Goal: Check status

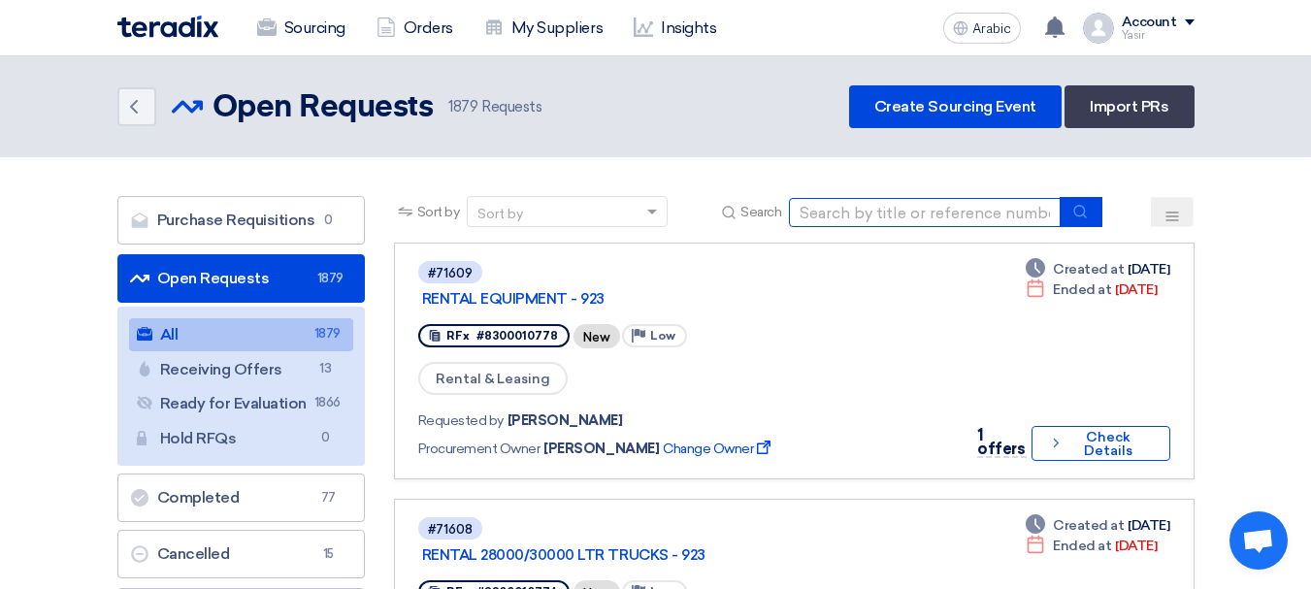
drag, startPoint x: 927, startPoint y: 214, endPoint x: 975, endPoint y: 224, distance: 49.5
click at [927, 214] on input at bounding box center [925, 212] width 272 height 29
paste input "8100016084"
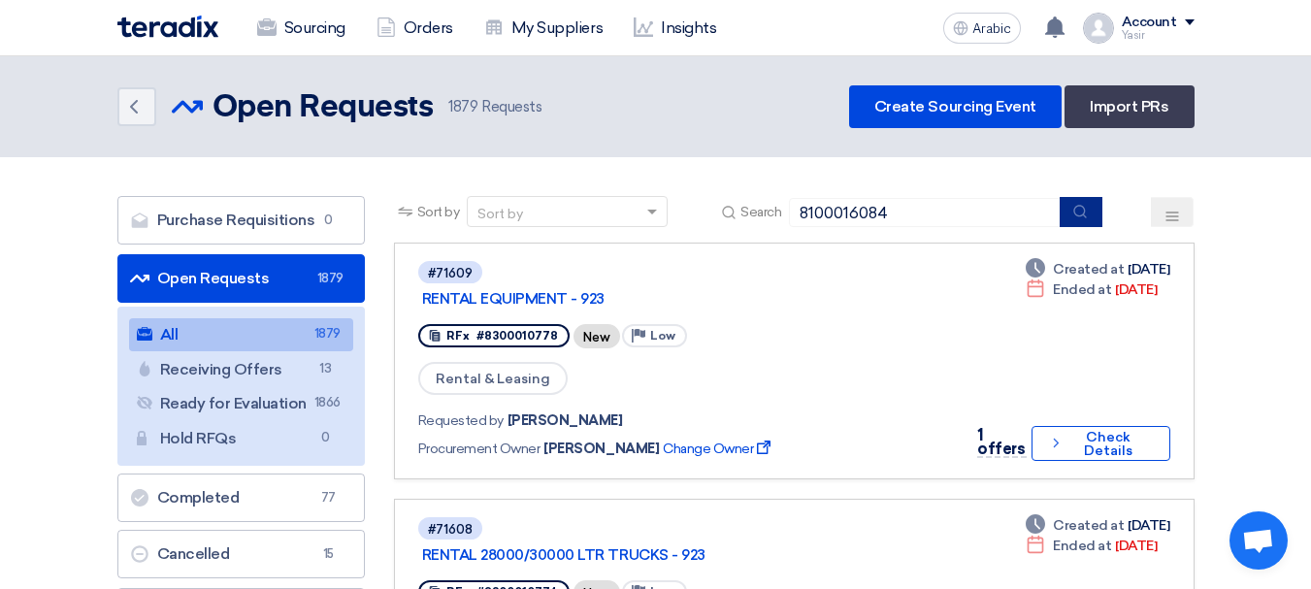
click at [1090, 207] on button "submit" at bounding box center [1081, 212] width 43 height 30
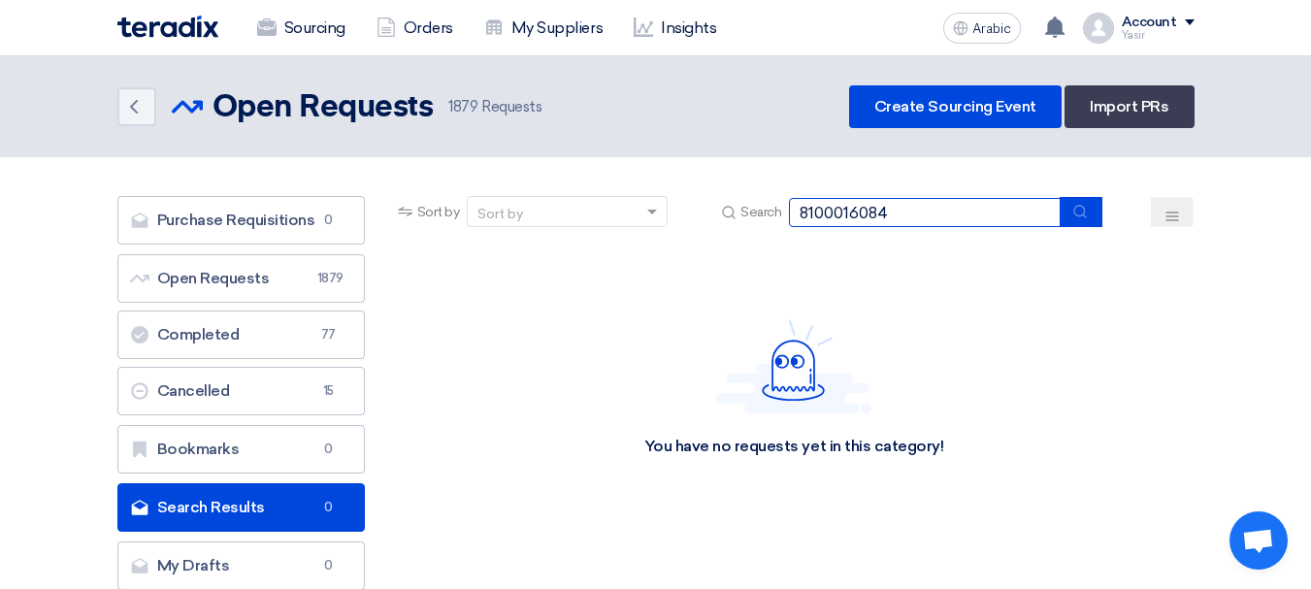
drag, startPoint x: 980, startPoint y: 208, endPoint x: 674, endPoint y: 231, distance: 306.5
click at [298, 183] on section "Purchase Requisitions Purchase Requisitions 0 Open Requests Open Requests 1879 …" at bounding box center [655, 397] width 1311 height 481
paste input "5300"
type input "8100015300"
drag, startPoint x: 1101, startPoint y: 226, endPoint x: 1086, endPoint y: 219, distance: 16.9
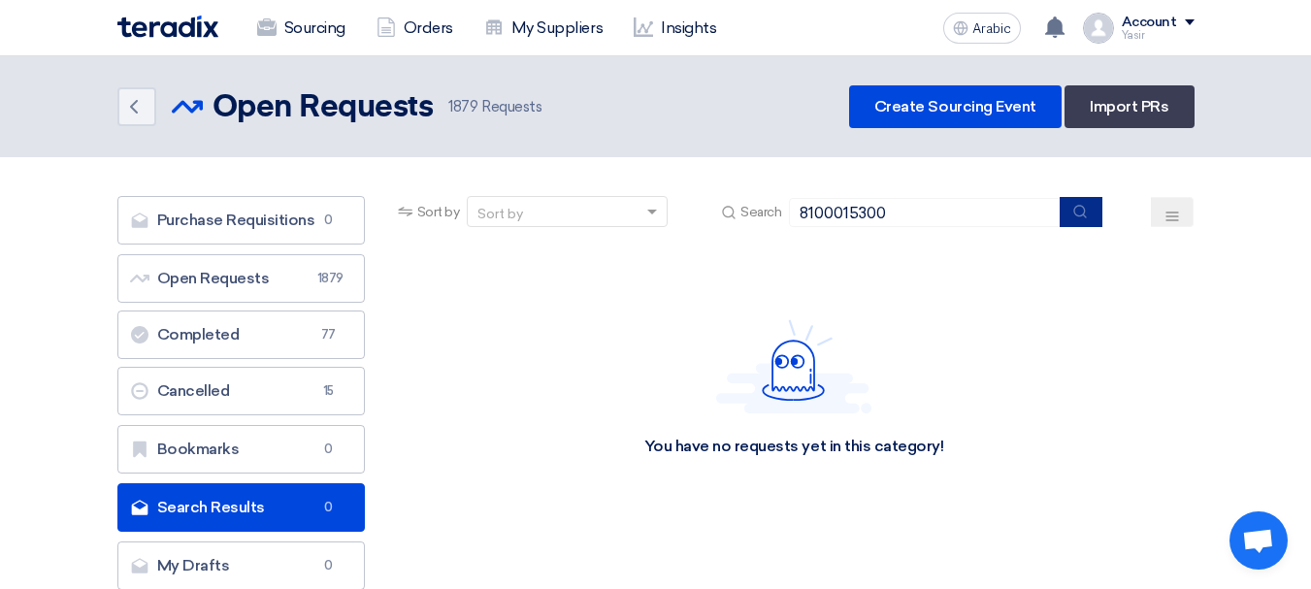
click at [1097, 225] on button "submit" at bounding box center [1081, 212] width 43 height 30
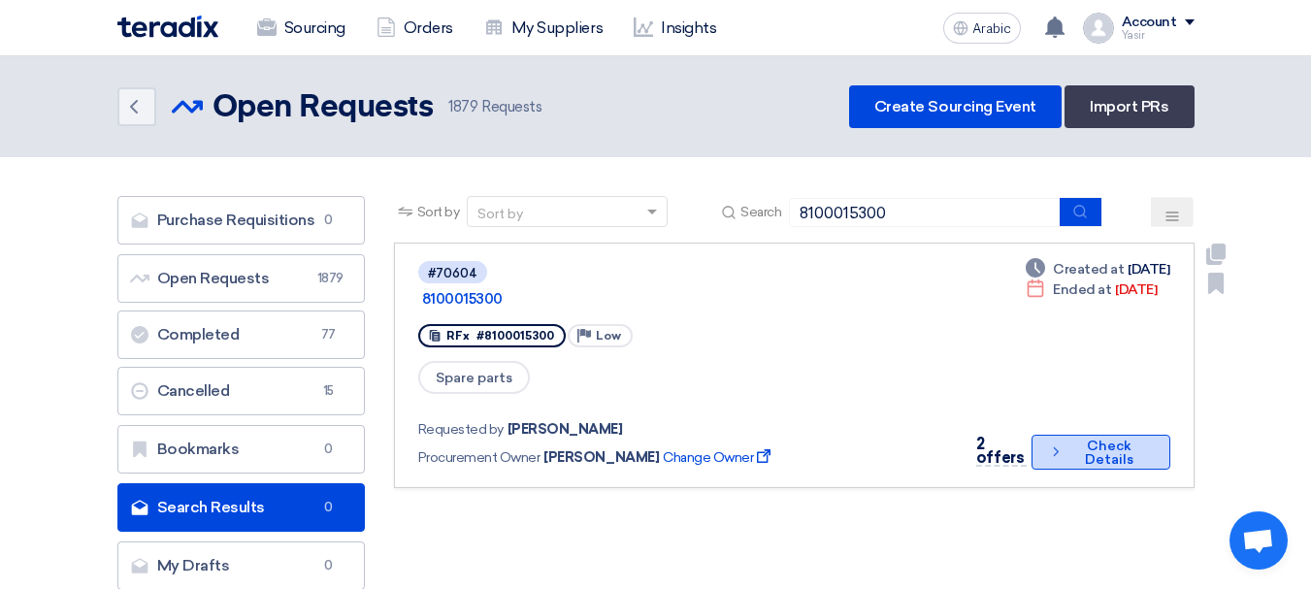
click at [1092, 438] on font "Check Details" at bounding box center [1109, 453] width 49 height 30
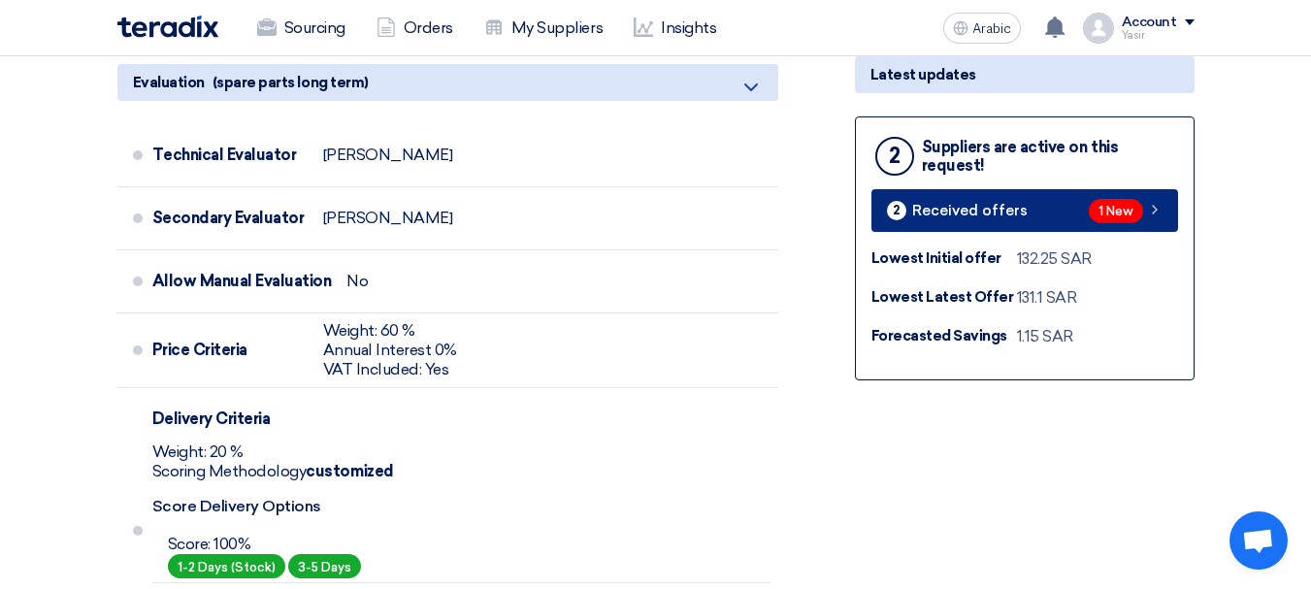
click at [1087, 212] on link "2 Received offers 1 New" at bounding box center [1024, 210] width 307 height 43
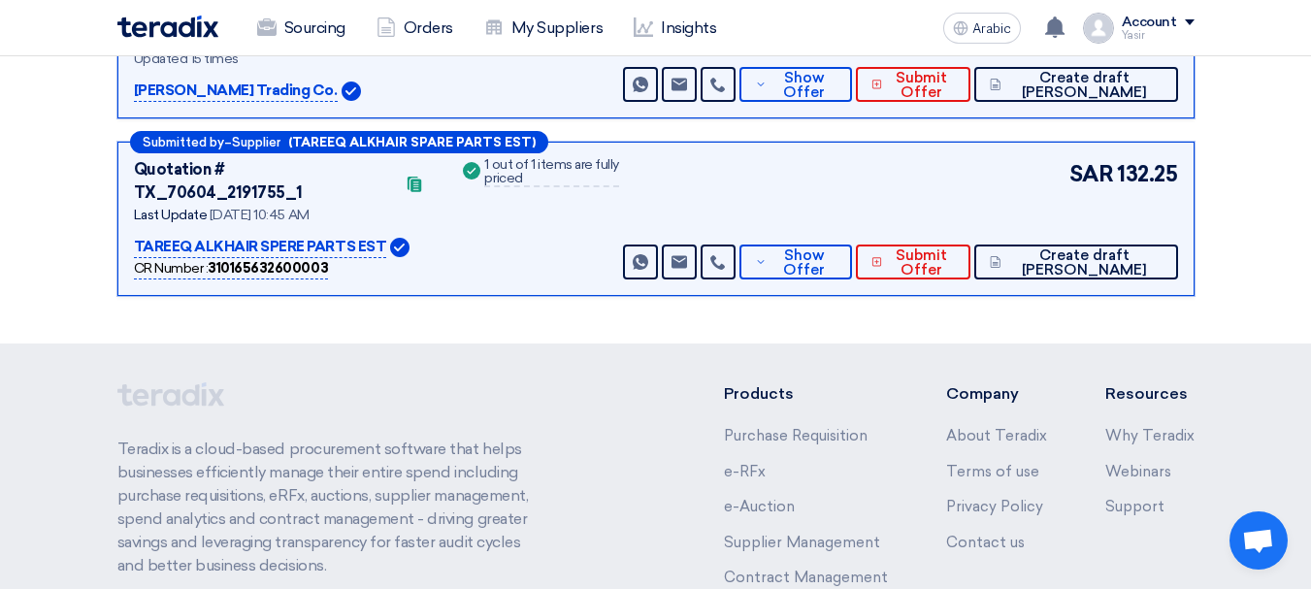
scroll to position [295, 0]
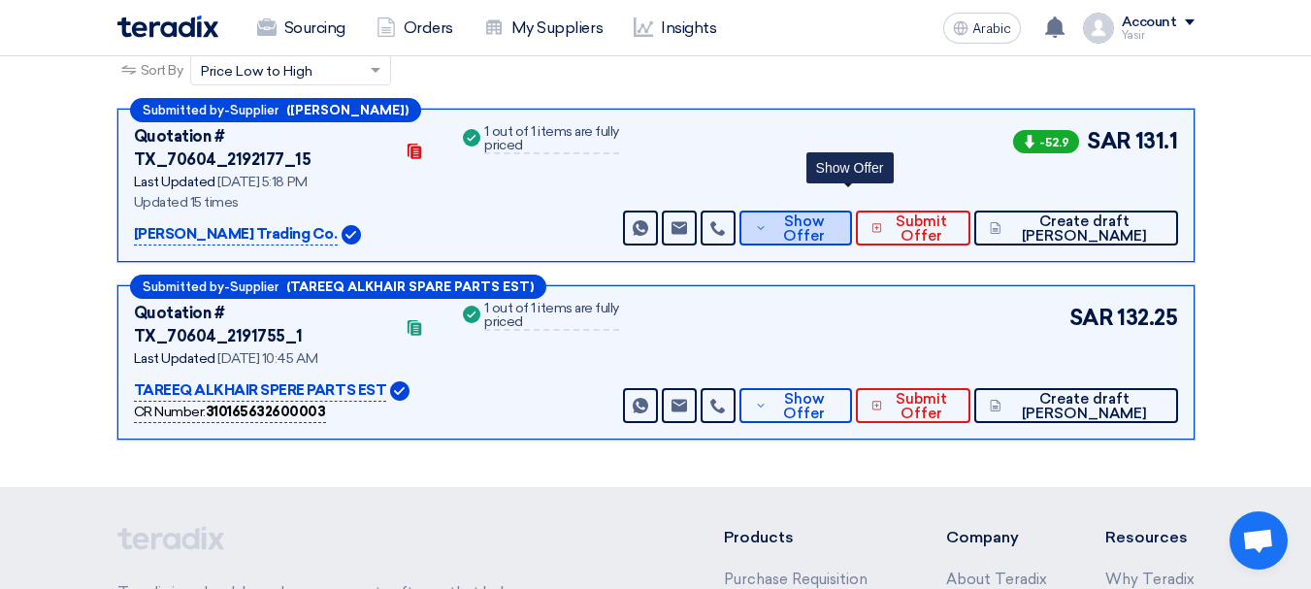
click at [767, 220] on icon at bounding box center [761, 228] width 12 height 16
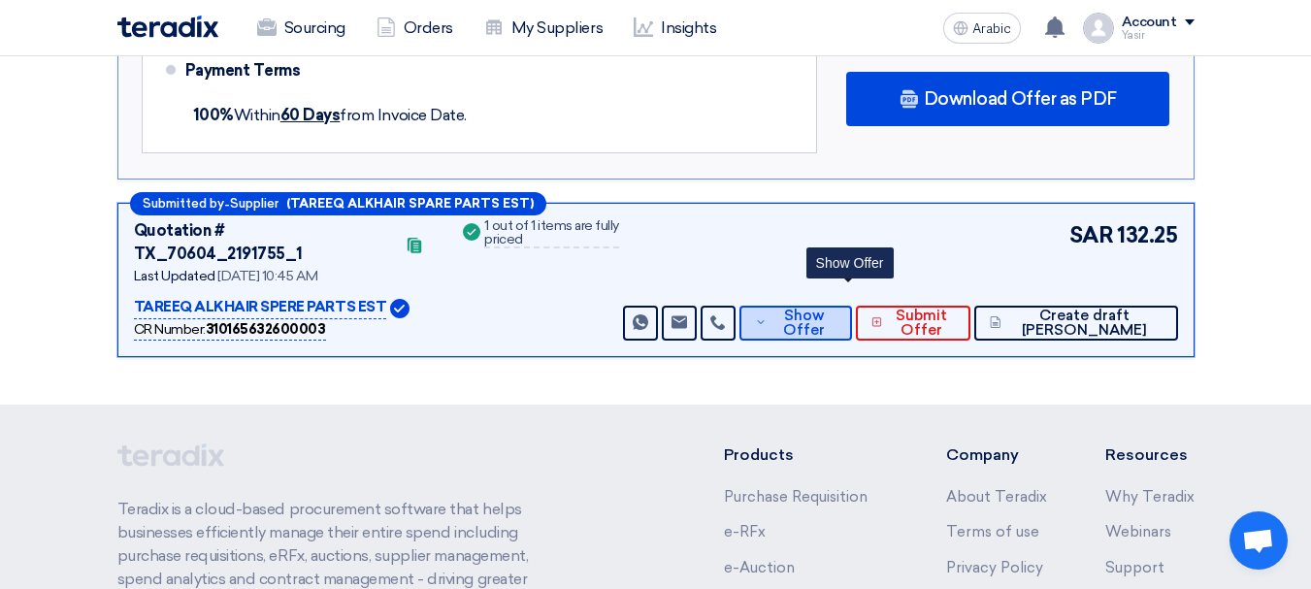
click at [825, 307] on font "Show Offer" at bounding box center [804, 323] width 42 height 32
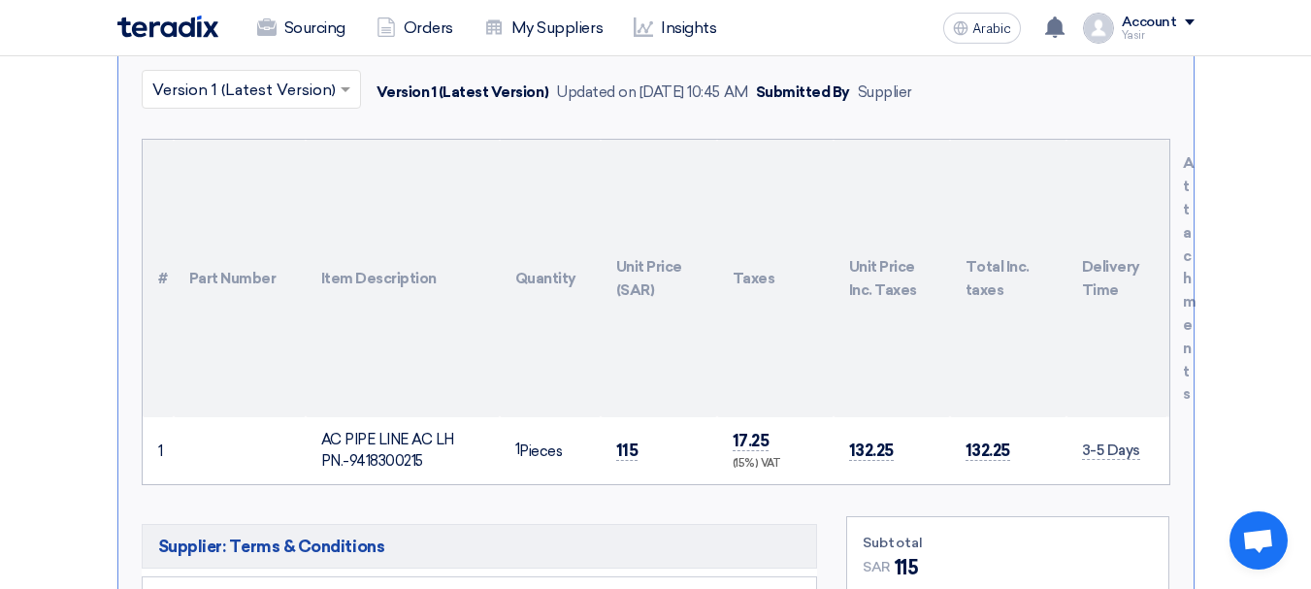
scroll to position [301, 0]
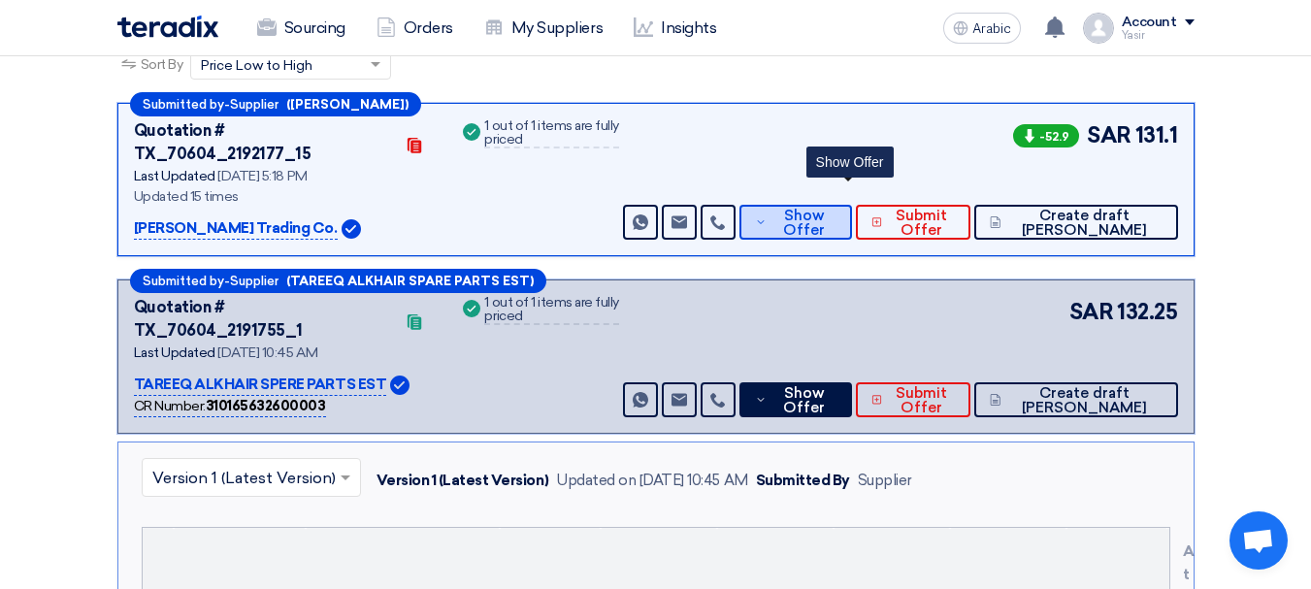
click at [825, 207] on font "Show Offer" at bounding box center [804, 223] width 42 height 32
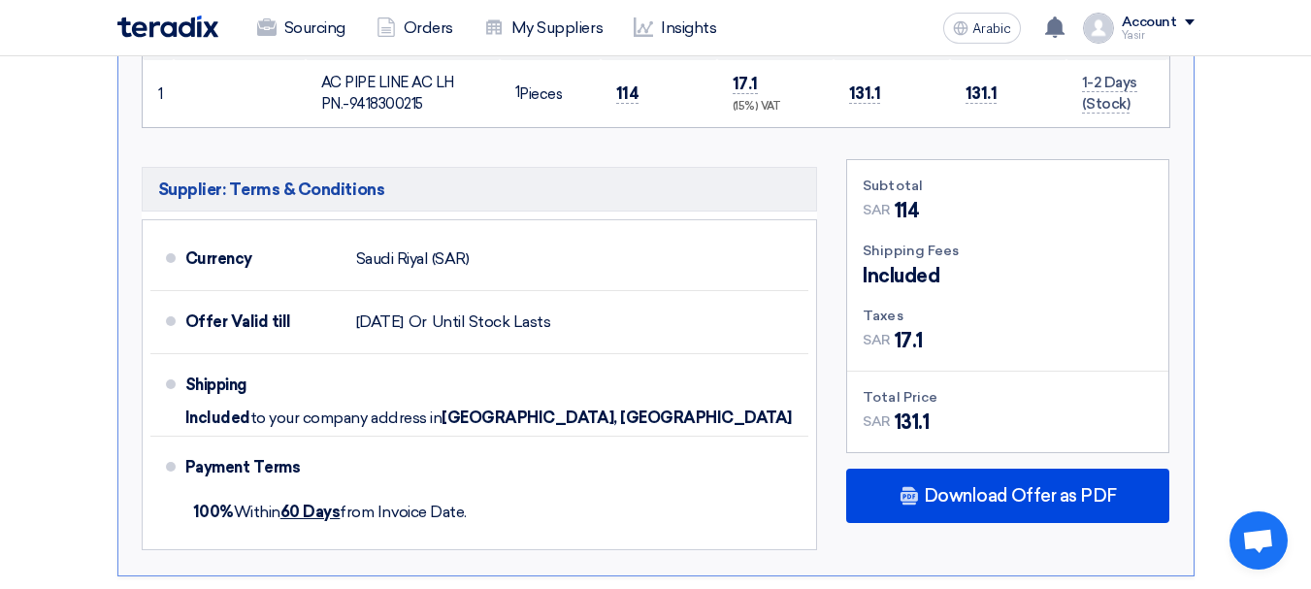
scroll to position [980, 0]
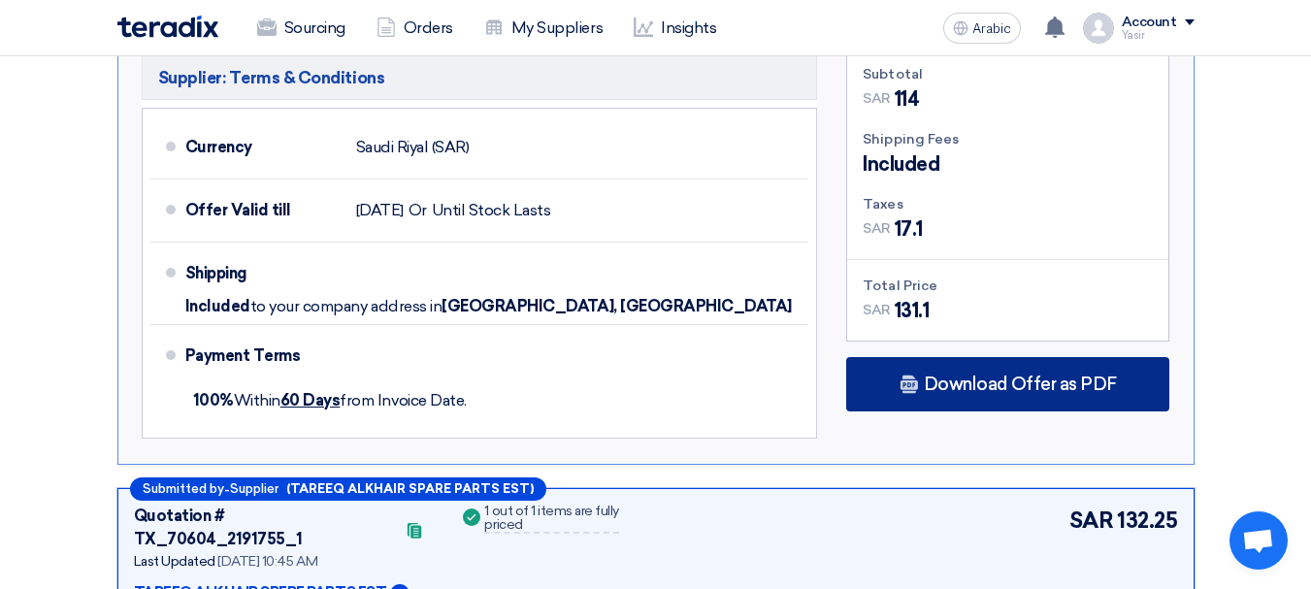
click at [1023, 375] on div "Download Offer as PDF" at bounding box center [1007, 384] width 323 height 54
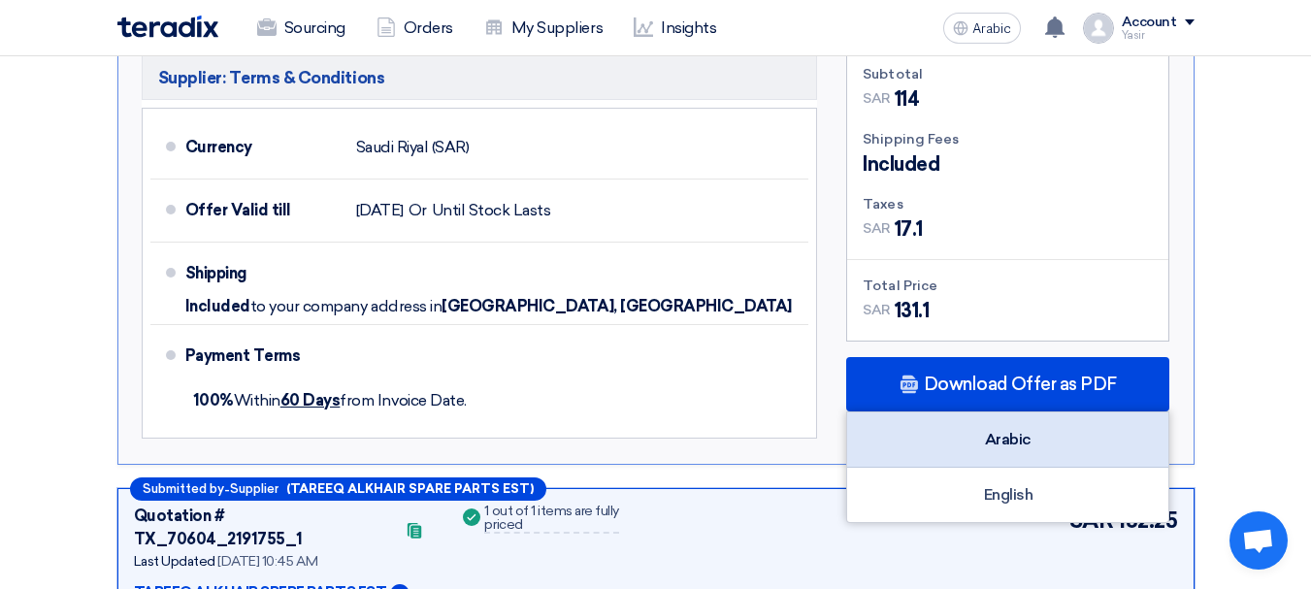
click at [1056, 427] on div "Arabic" at bounding box center [1007, 439] width 321 height 55
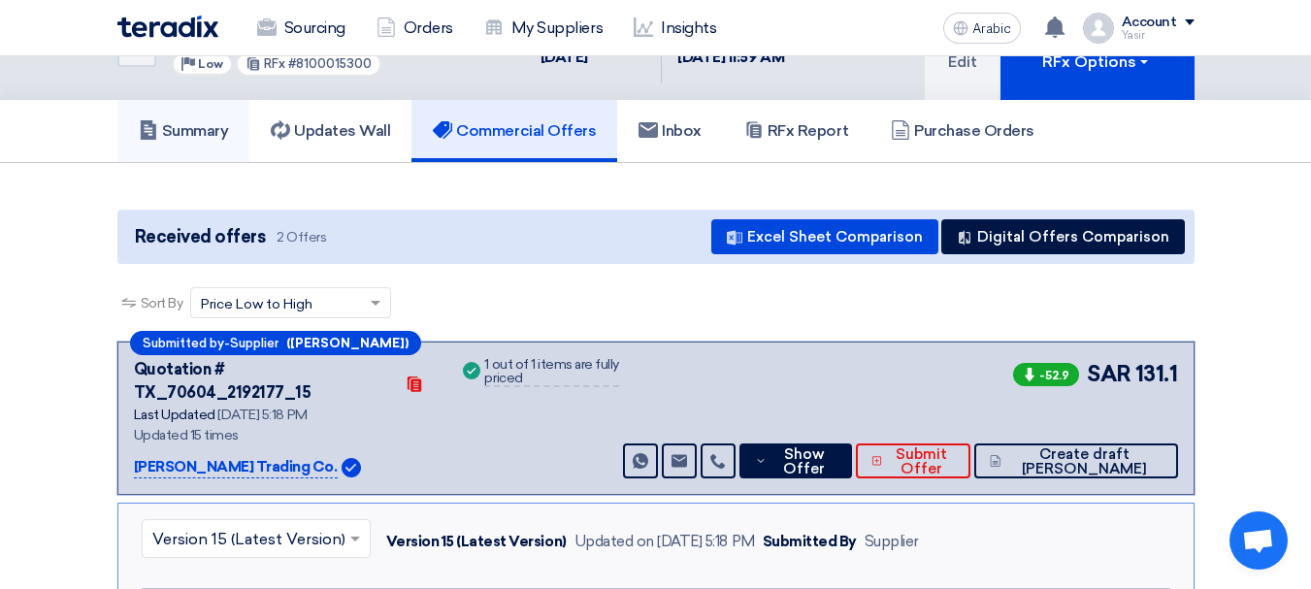
scroll to position [0, 0]
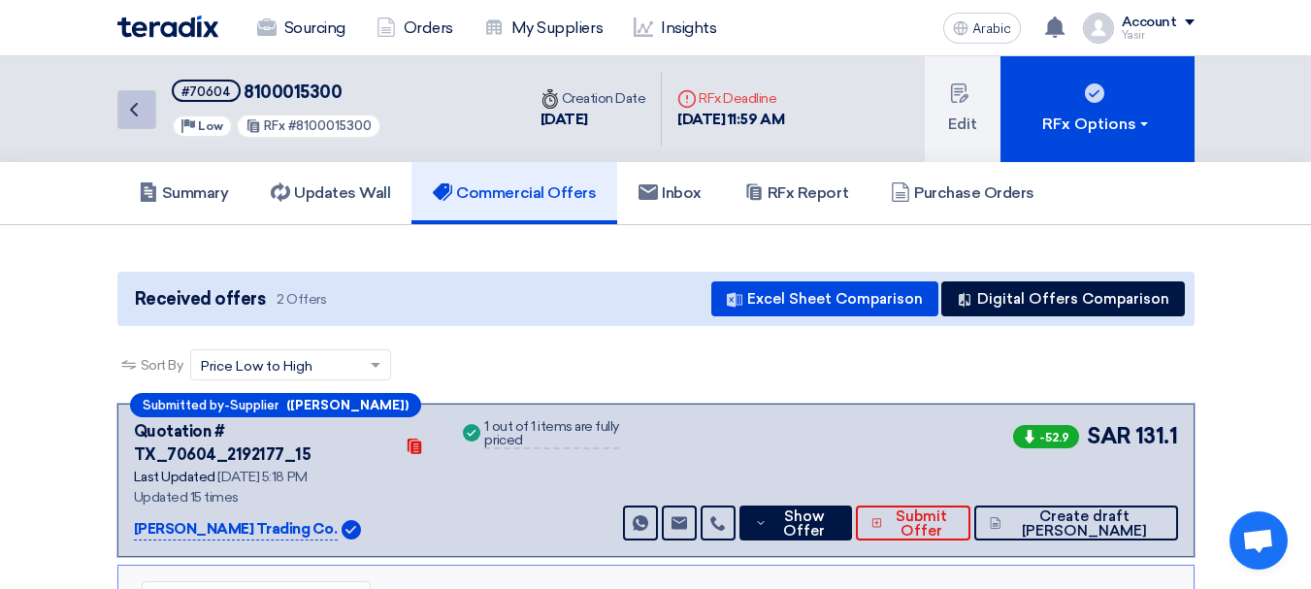
click at [133, 117] on icon "Back" at bounding box center [133, 109] width 23 height 23
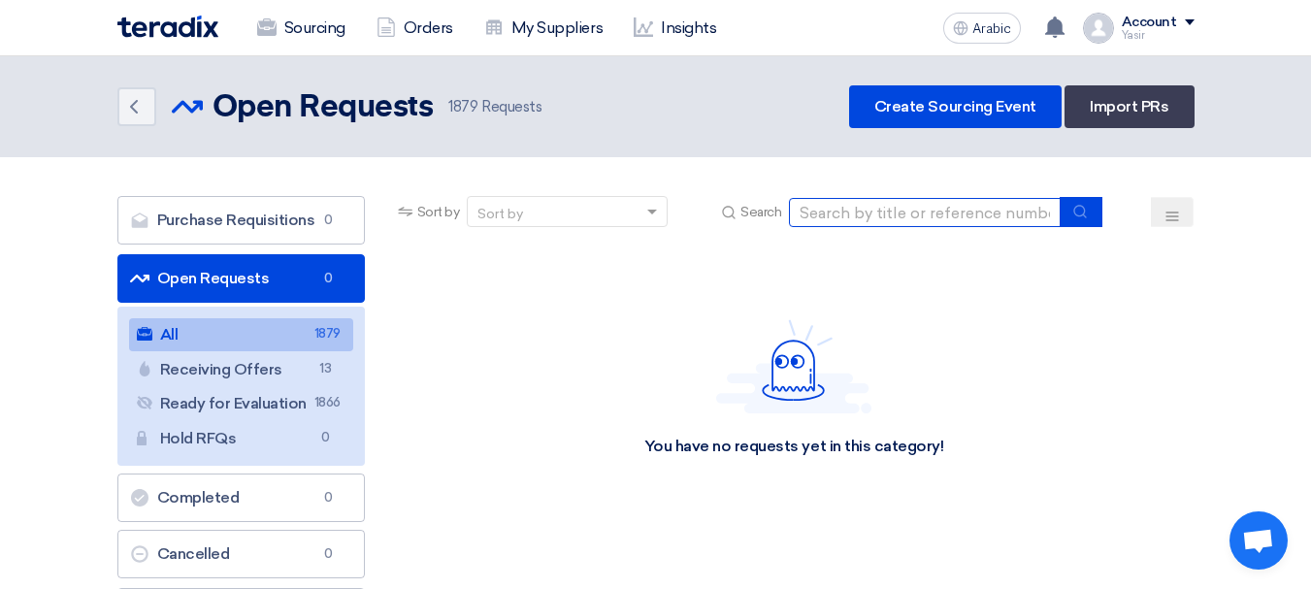
drag, startPoint x: 971, startPoint y: 218, endPoint x: 1019, endPoint y: 226, distance: 48.2
click at [971, 218] on input at bounding box center [925, 212] width 272 height 29
paste input "8100015300"
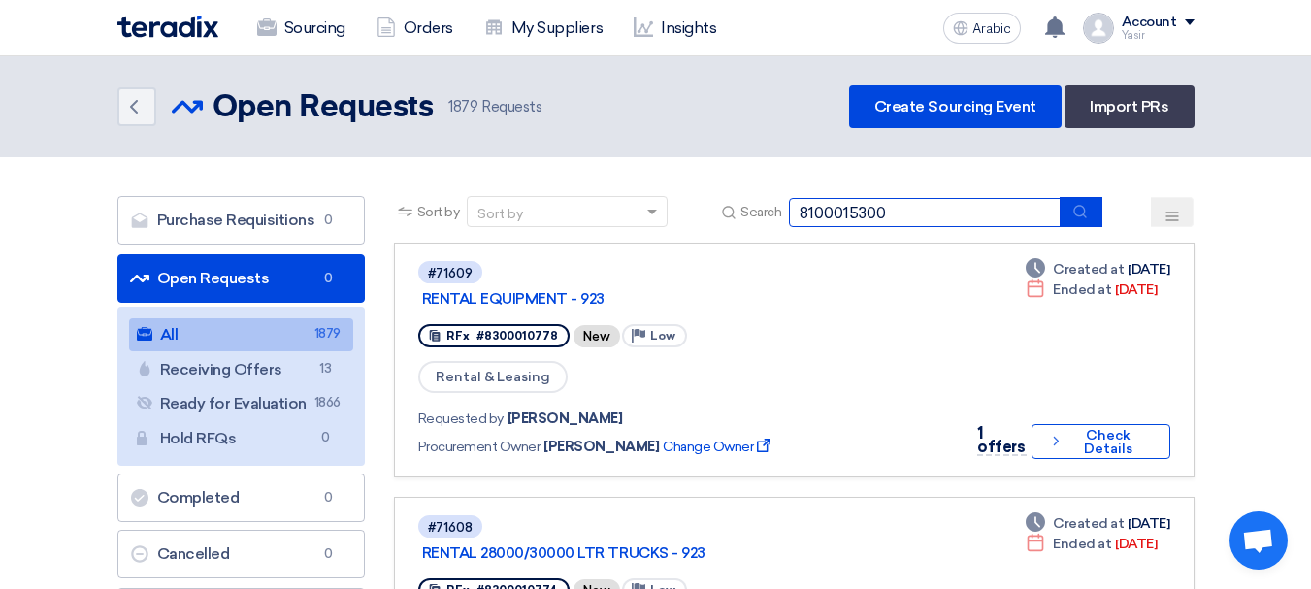
type input "8100015300"
click at [1068, 216] on button "submit" at bounding box center [1081, 212] width 43 height 30
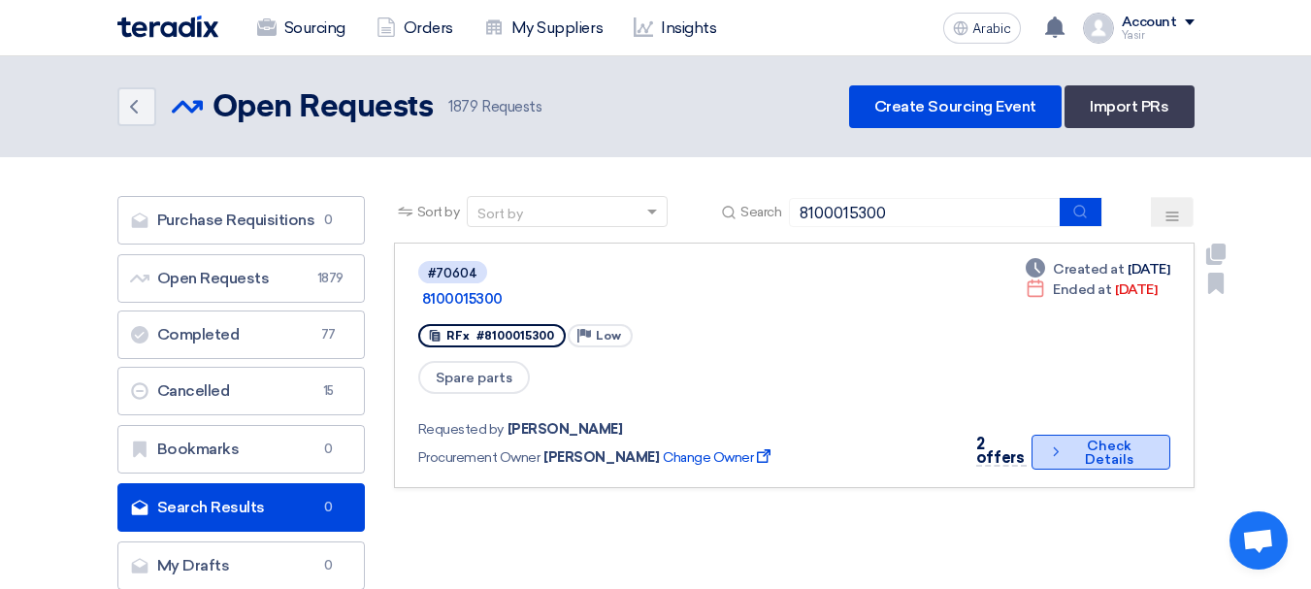
click at [1068, 440] on font "Check Details" at bounding box center [1109, 453] width 82 height 27
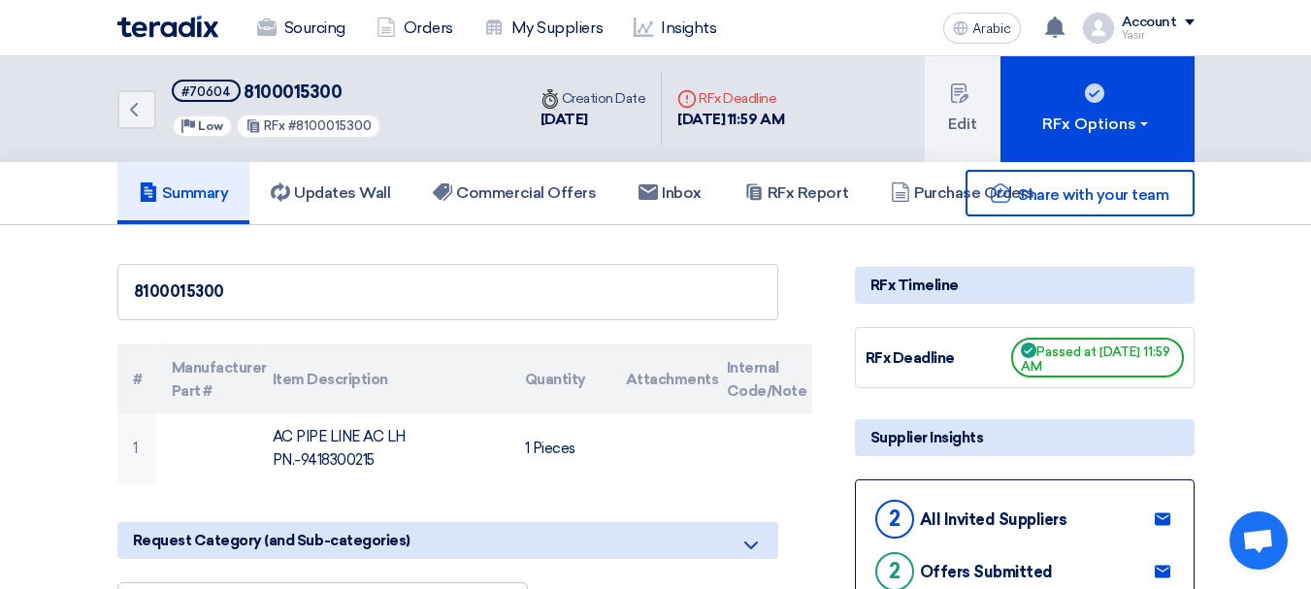
click at [279, 96] on font "8100015300" at bounding box center [293, 92] width 98 height 21
click at [215, 100] on span "#70604" at bounding box center [206, 91] width 69 height 22
click at [208, 93] on font "#70604" at bounding box center [205, 91] width 49 height 15
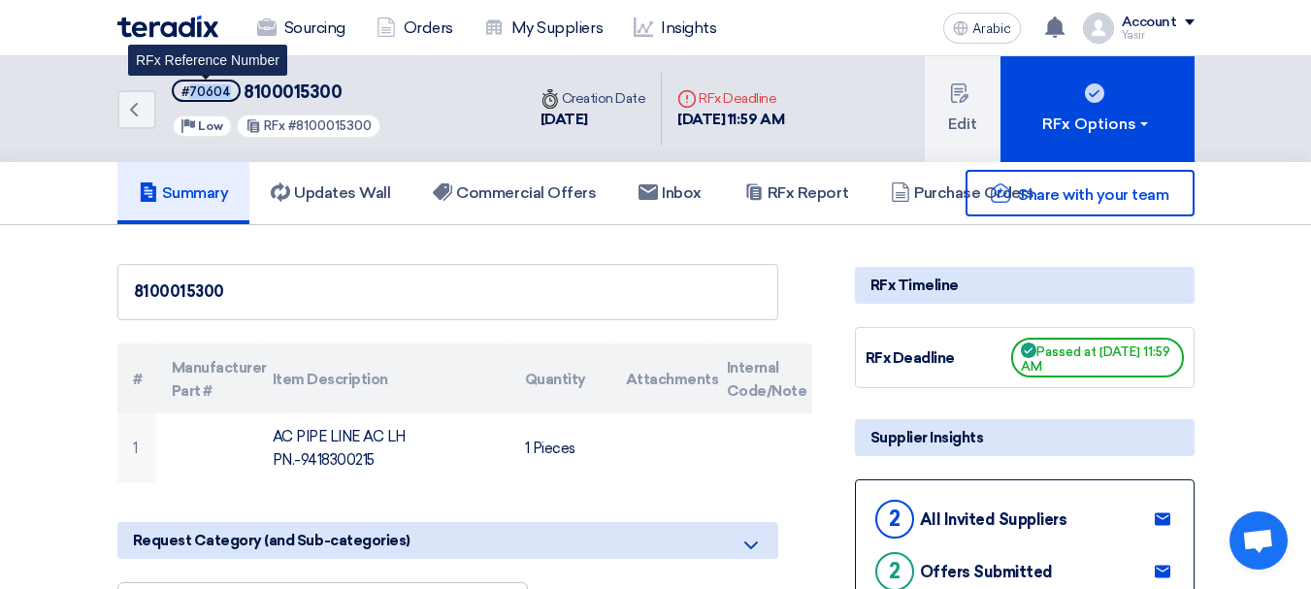
click at [208, 93] on font "#70604" at bounding box center [205, 91] width 49 height 15
click at [204, 94] on font "#70604" at bounding box center [205, 91] width 49 height 15
click at [310, 91] on font "8100015300" at bounding box center [293, 92] width 98 height 21
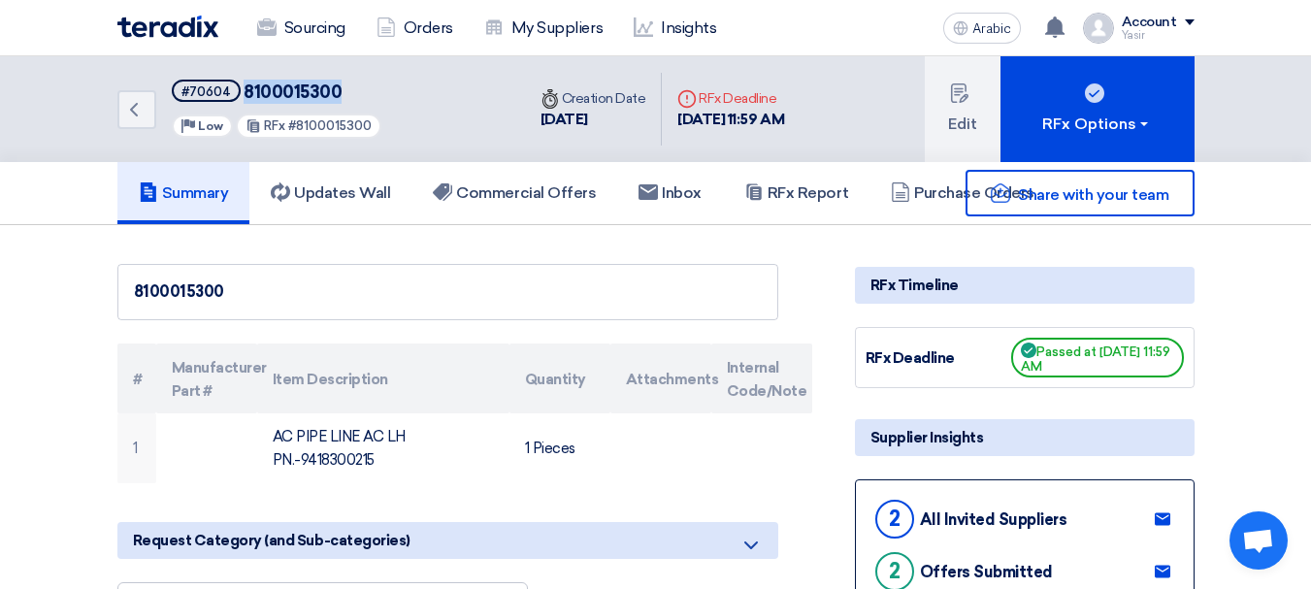
click at [310, 91] on font "8100015300" at bounding box center [293, 92] width 98 height 21
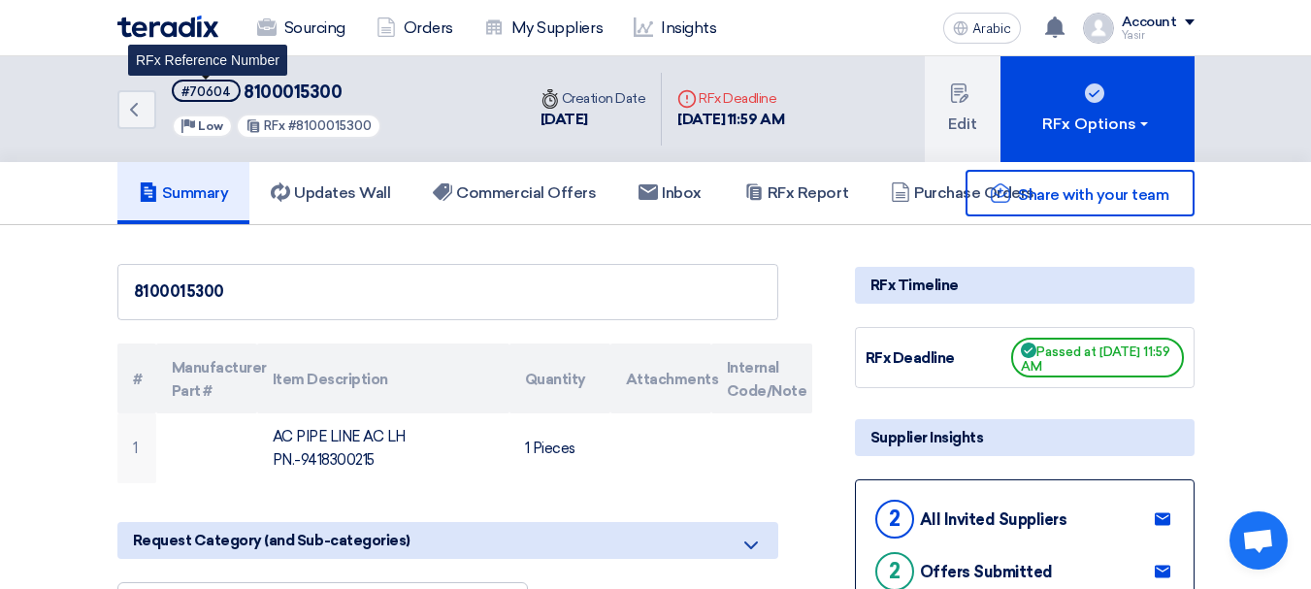
click at [212, 95] on font "#70604" at bounding box center [205, 91] width 49 height 15
click at [212, 94] on font "#70604" at bounding box center [205, 91] width 49 height 15
click at [206, 96] on font "#70604" at bounding box center [205, 91] width 49 height 15
click at [212, 96] on font "#70604" at bounding box center [205, 91] width 49 height 15
click at [204, 93] on font "#70604" at bounding box center [205, 91] width 49 height 15
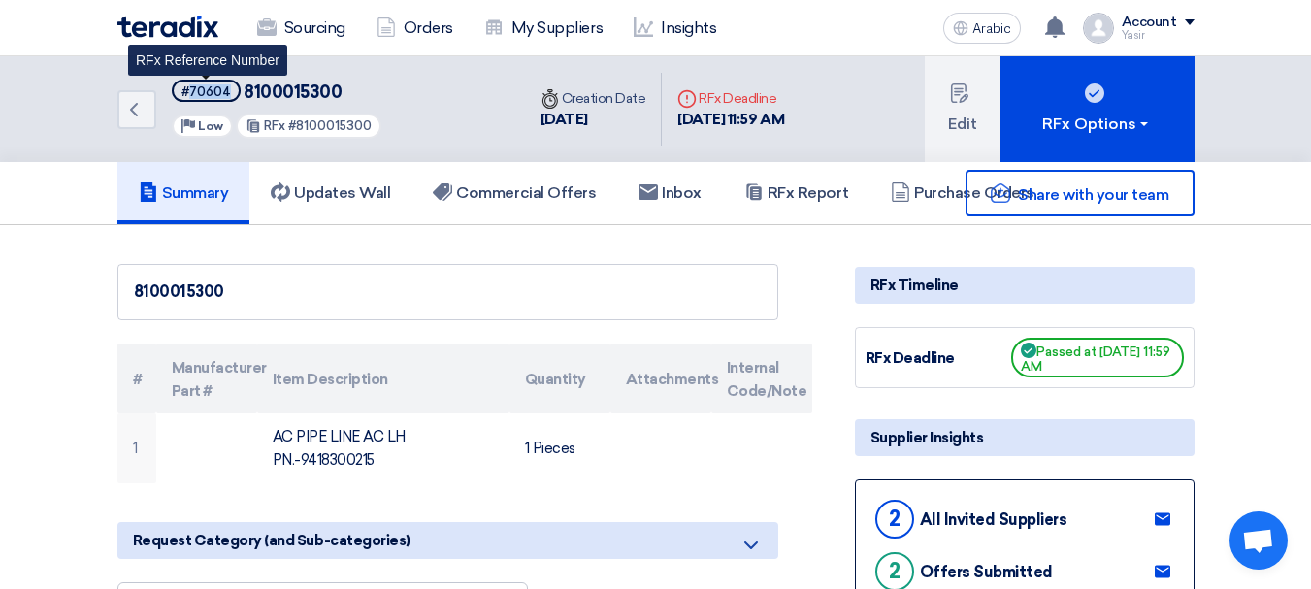
click at [204, 93] on font "#70604" at bounding box center [205, 91] width 49 height 15
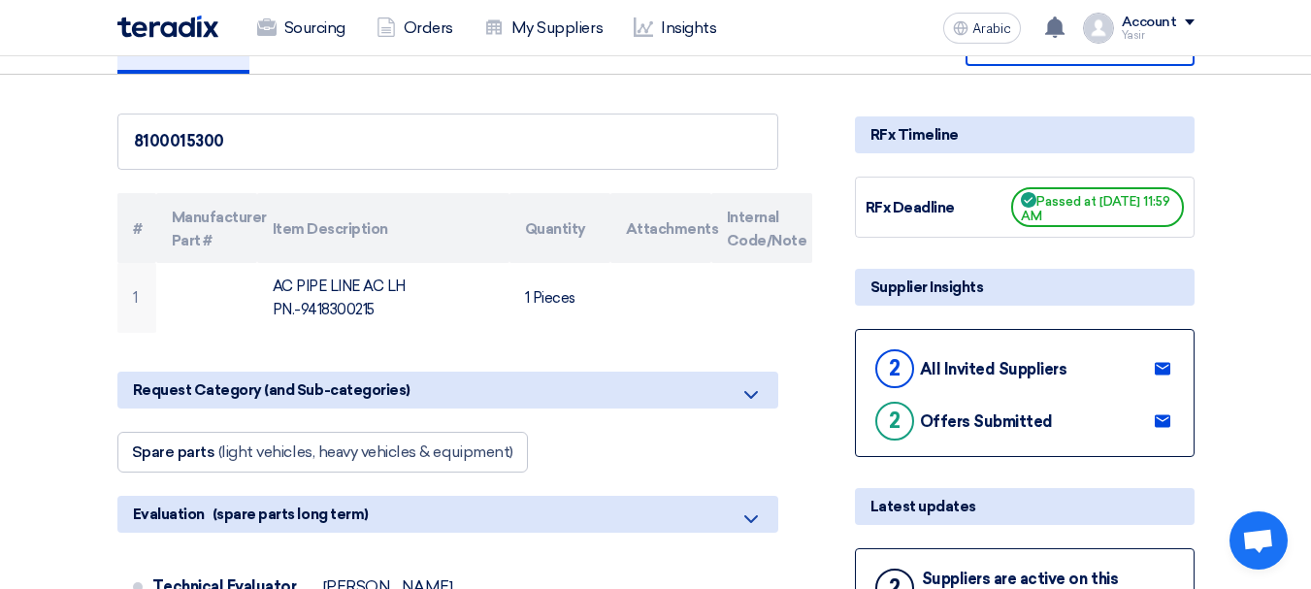
scroll to position [388, 0]
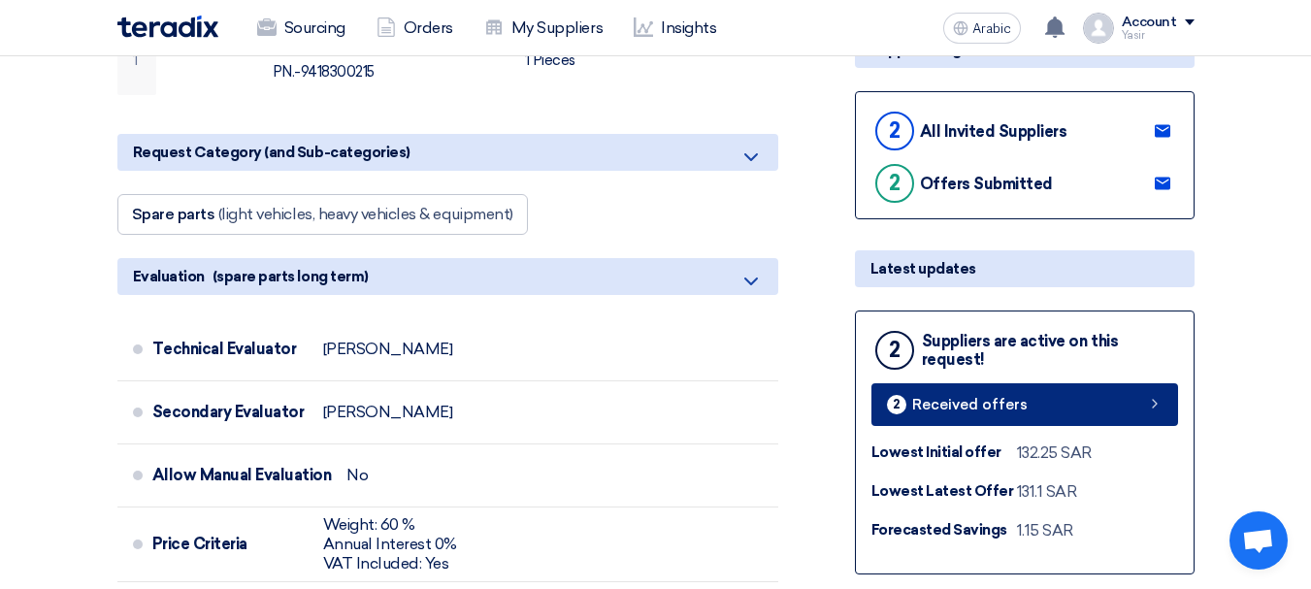
click at [1046, 417] on link "2 Received offers" at bounding box center [1024, 404] width 307 height 43
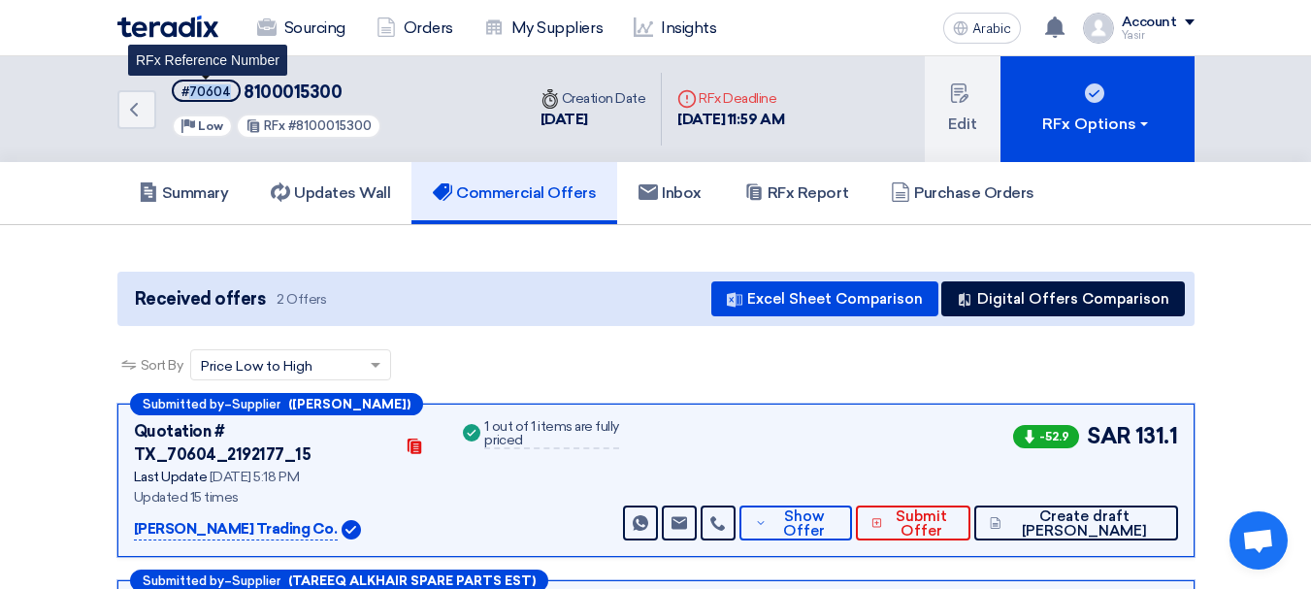
click at [191, 86] on font "#70604" at bounding box center [205, 91] width 49 height 15
click at [209, 97] on font "#70604" at bounding box center [205, 91] width 49 height 15
click at [211, 93] on font "#70604" at bounding box center [205, 91] width 49 height 15
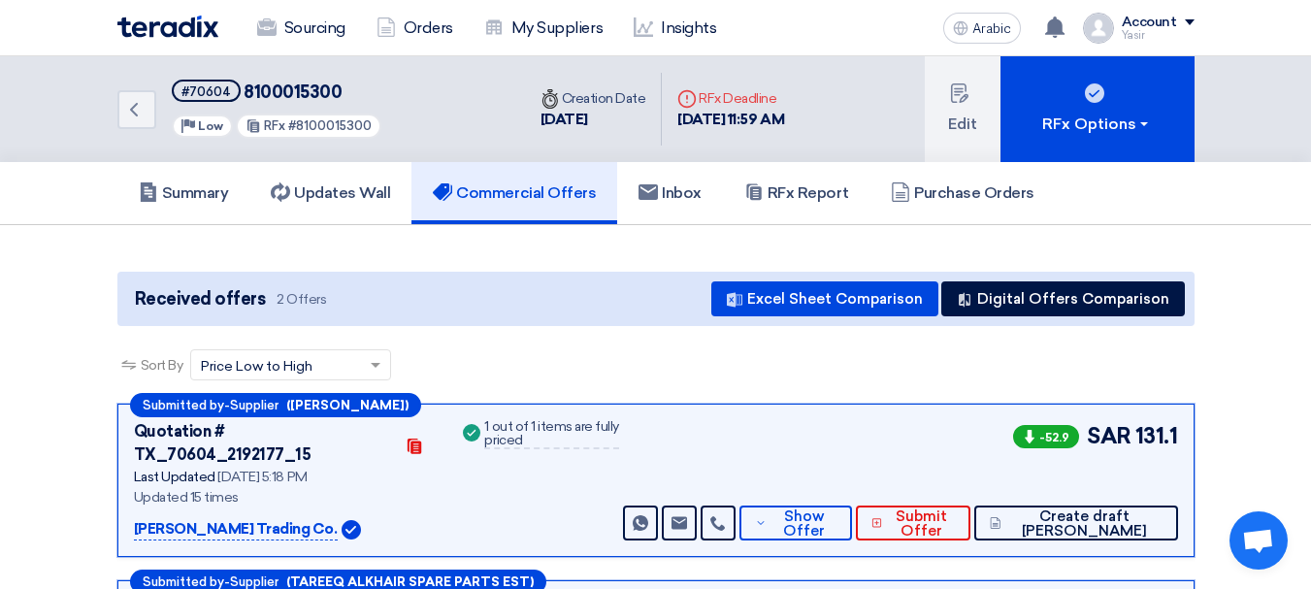
click at [281, 94] on font "8100015300" at bounding box center [293, 92] width 98 height 21
click at [207, 95] on font "#70604" at bounding box center [205, 91] width 49 height 15
click at [307, 96] on font "8100015300" at bounding box center [293, 92] width 98 height 21
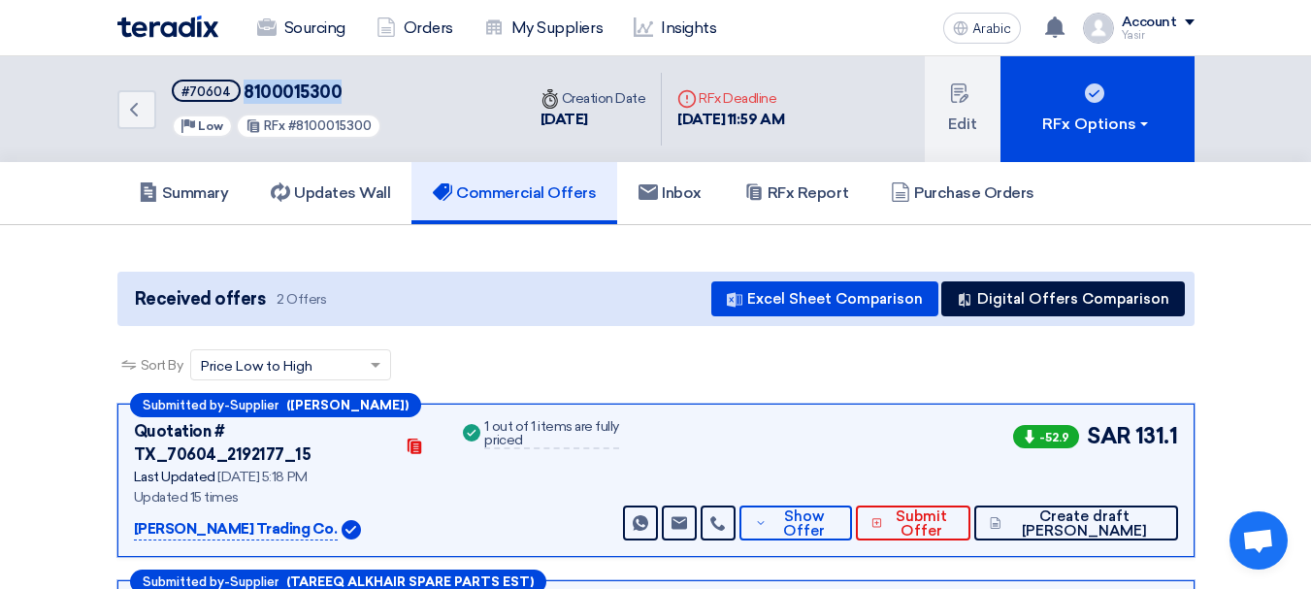
click at [307, 96] on font "8100015300" at bounding box center [293, 92] width 98 height 21
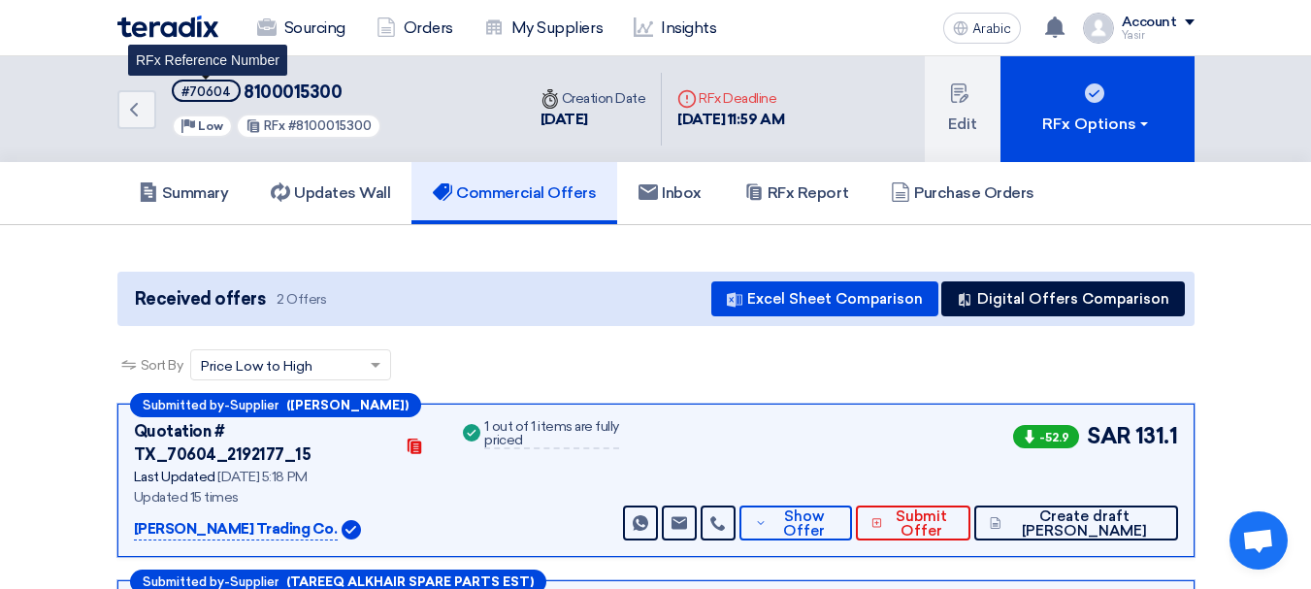
click at [210, 97] on font "#70604" at bounding box center [205, 91] width 49 height 15
click at [201, 96] on font "#70604" at bounding box center [205, 91] width 49 height 15
click at [204, 92] on font "#70604" at bounding box center [205, 91] width 49 height 15
click at [202, 95] on font "#70604" at bounding box center [205, 91] width 49 height 15
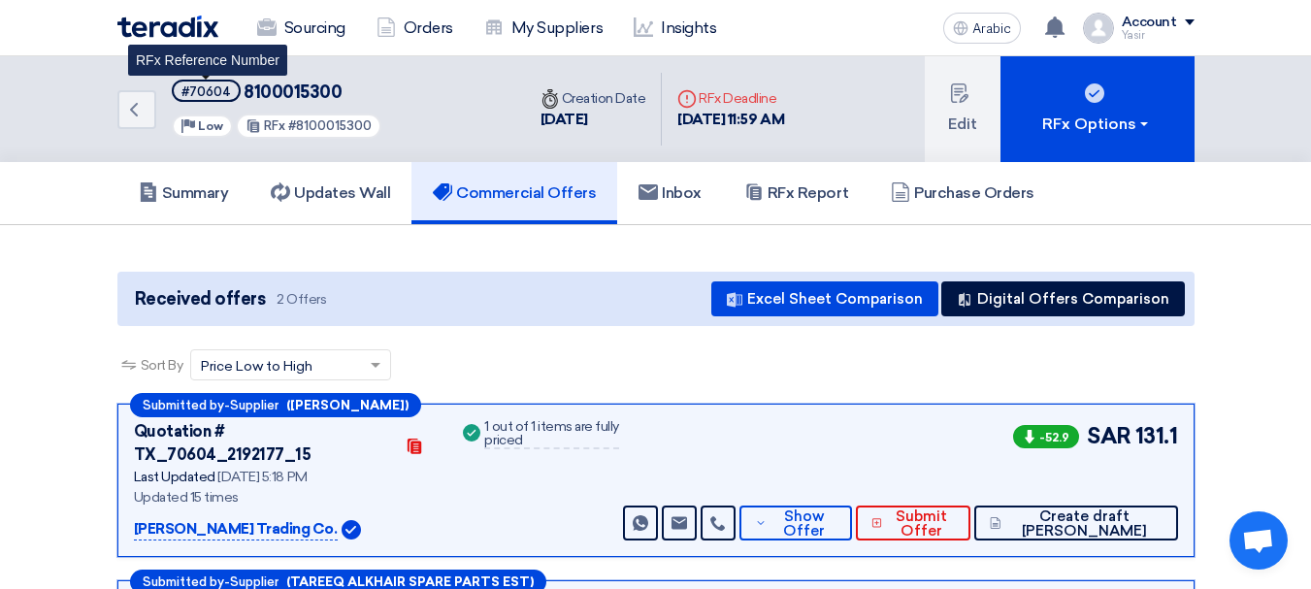
click at [202, 95] on font "#70604" at bounding box center [205, 91] width 49 height 15
click at [209, 93] on font "#70604" at bounding box center [205, 91] width 49 height 15
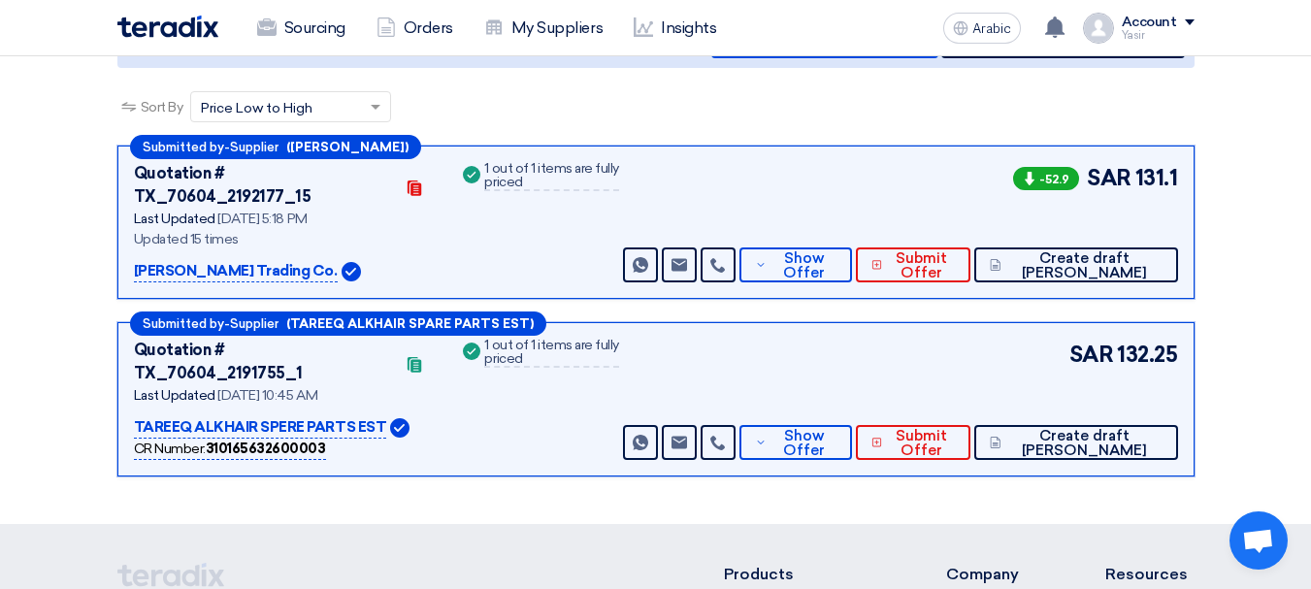
scroll to position [97, 0]
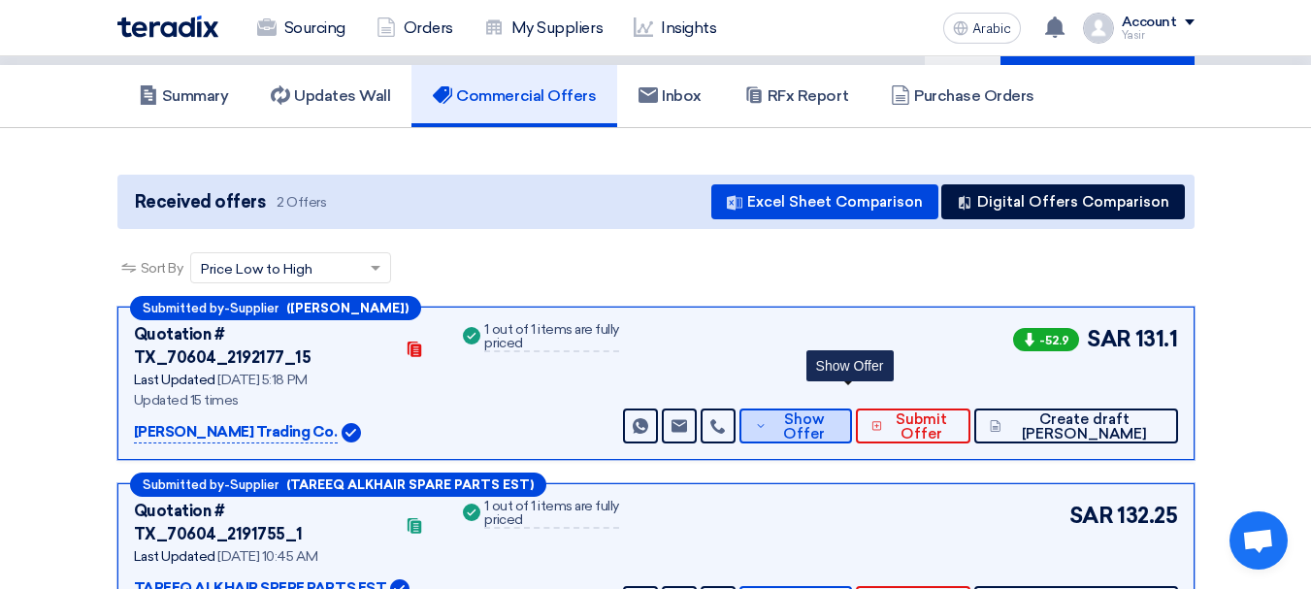
drag, startPoint x: 828, startPoint y: 391, endPoint x: 837, endPoint y: 395, distance: 10.5
click at [830, 412] on span "Show Offer" at bounding box center [803, 426] width 64 height 29
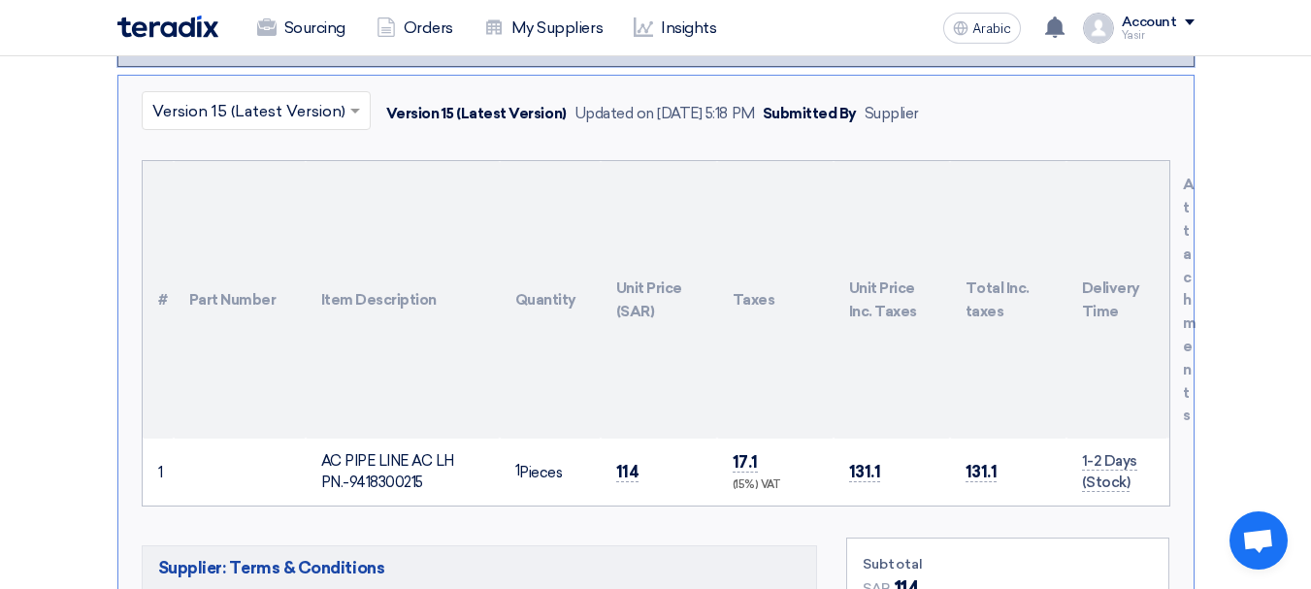
scroll to position [582, 0]
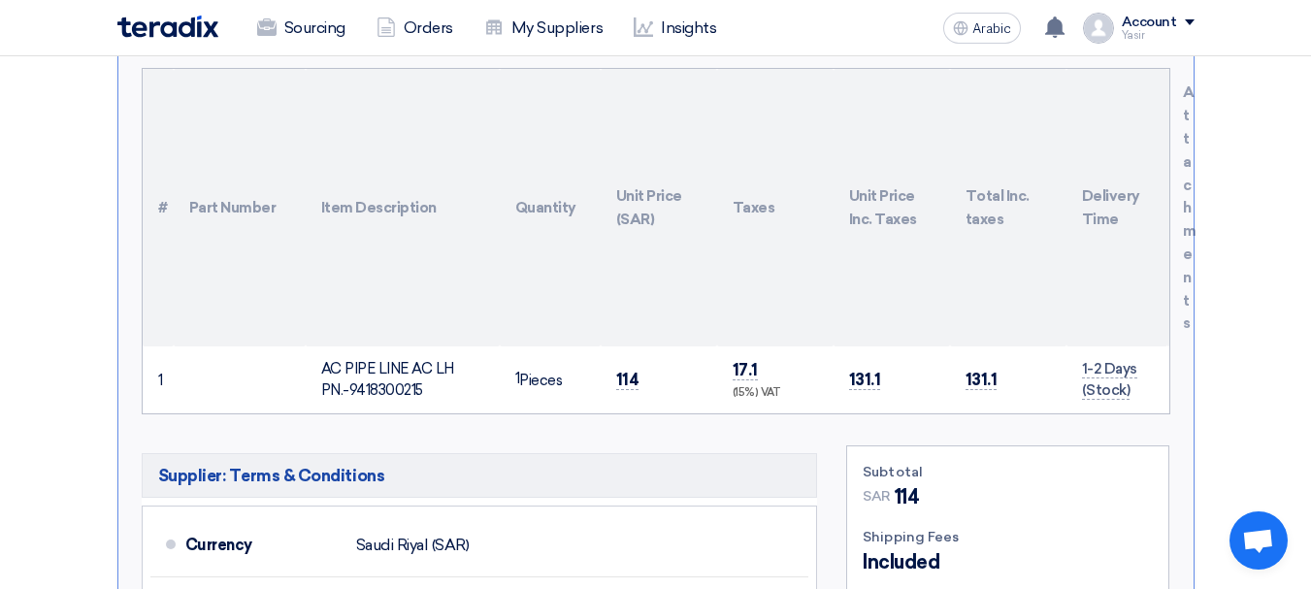
drag, startPoint x: 355, startPoint y: 370, endPoint x: 596, endPoint y: 403, distance: 242.9
click at [559, 395] on div "× Version 15 (Latest Version) Version 15 (Latest Version) Updated on [DATE] 5:1…" at bounding box center [655, 422] width 1077 height 879
click at [384, 362] on font "AC PIPE LINE AC LH PN.-9418300215" at bounding box center [387, 380] width 133 height 40
click at [375, 365] on font "AC PIPE LINE AC LH PN.-9418300215" at bounding box center [387, 380] width 133 height 40
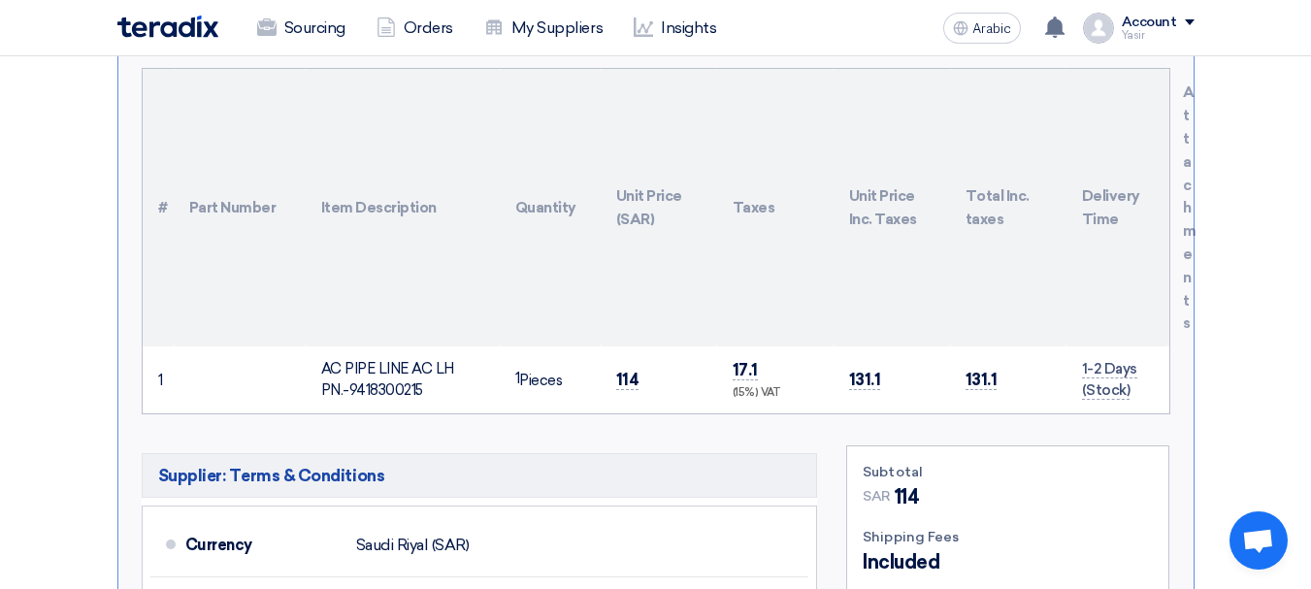
click at [375, 365] on font "AC PIPE LINE AC LH PN.-9418300215" at bounding box center [387, 380] width 133 height 40
click at [622, 370] on font "114" at bounding box center [627, 379] width 23 height 19
copy font "114"
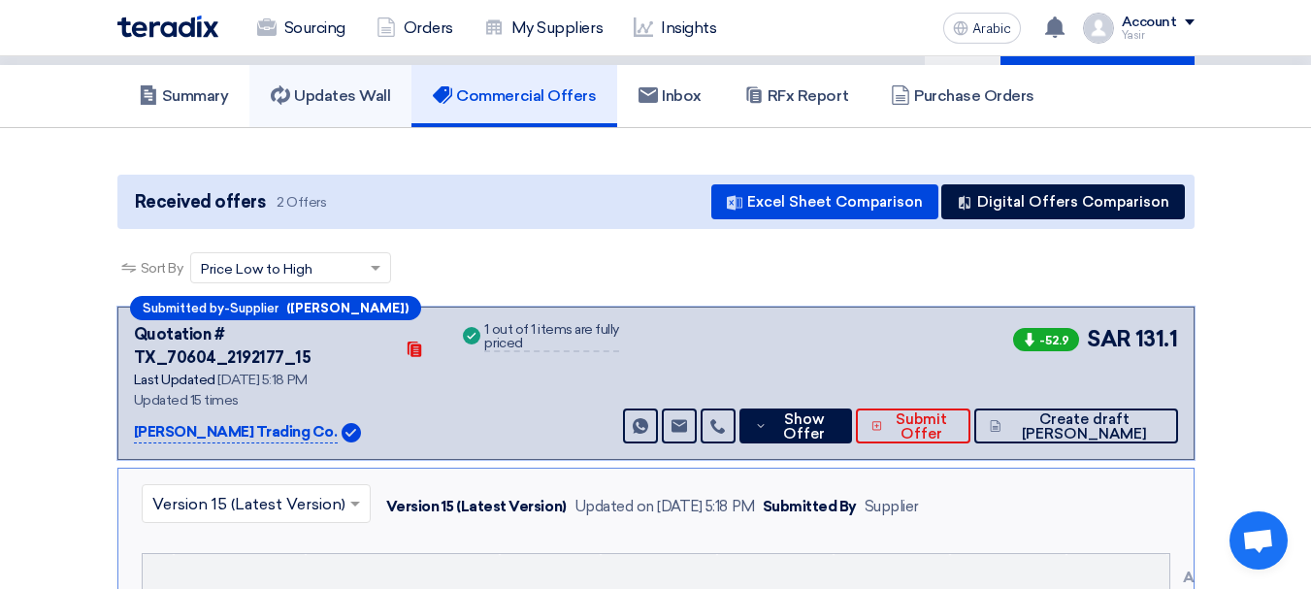
scroll to position [0, 0]
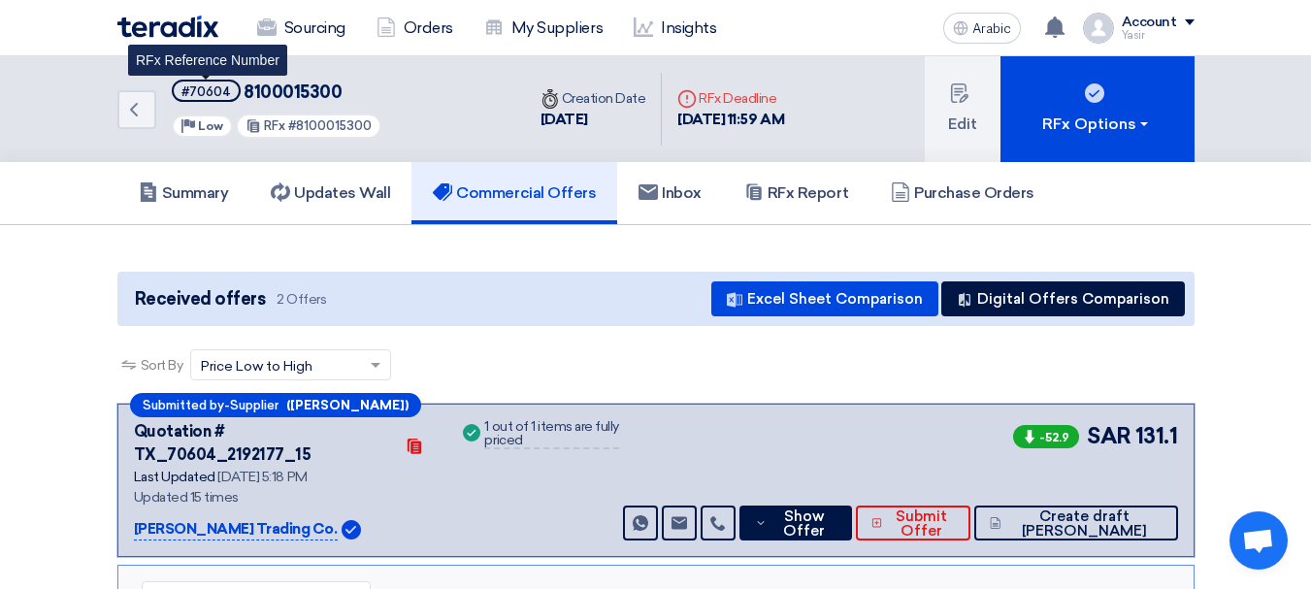
click at [227, 95] on font "#70604" at bounding box center [205, 91] width 49 height 15
click at [212, 94] on font "#70604" at bounding box center [205, 91] width 49 height 15
copy font "70604"
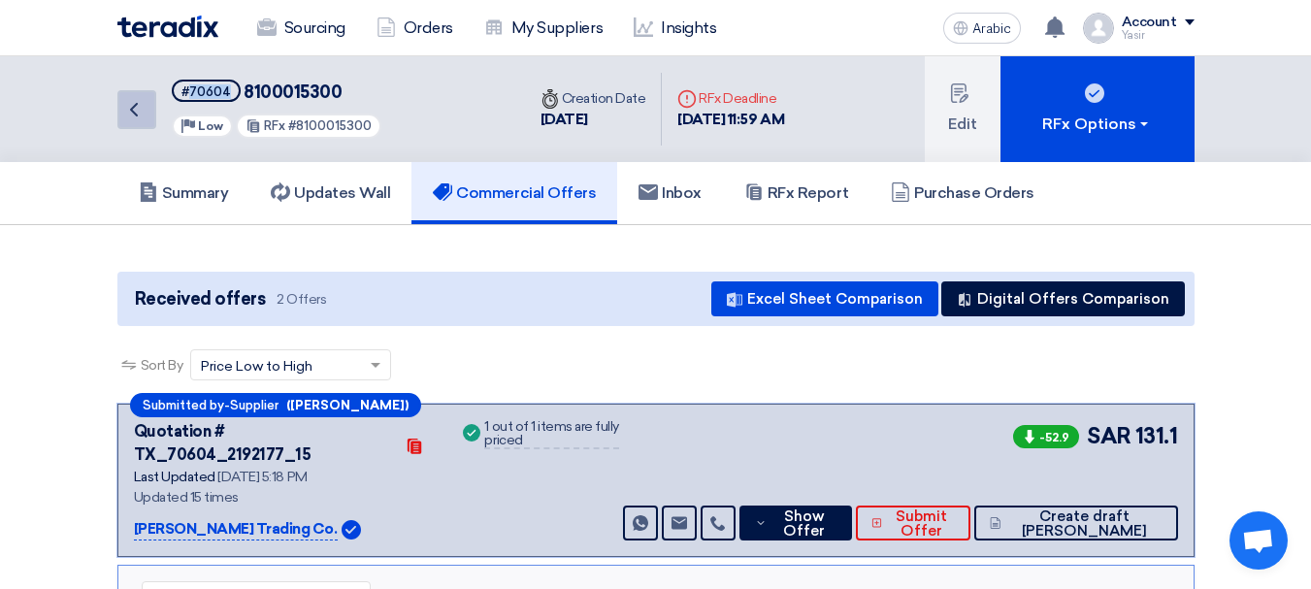
click at [117, 121] on link "Back" at bounding box center [136, 109] width 39 height 39
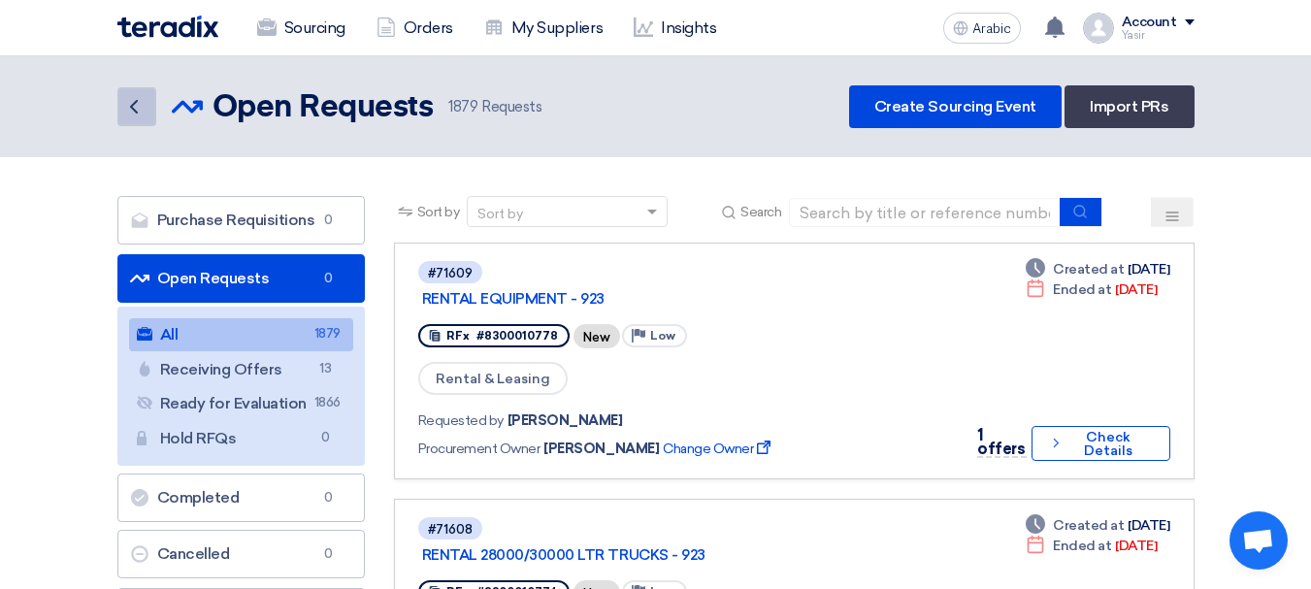
click at [137, 103] on icon "Back" at bounding box center [133, 106] width 23 height 23
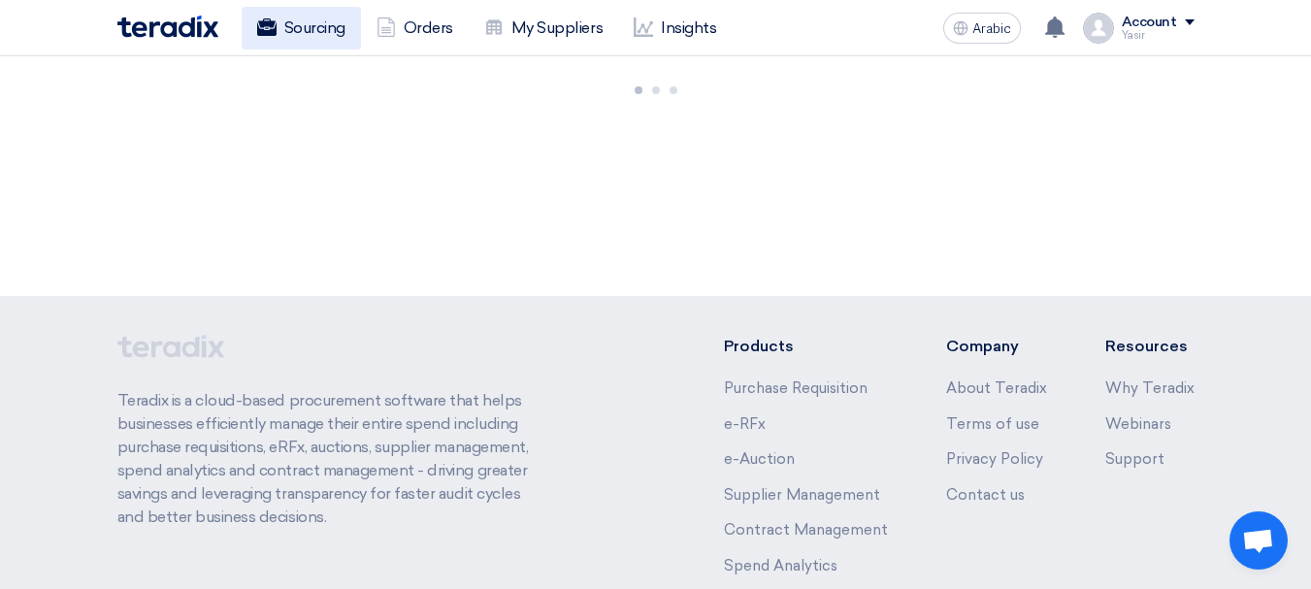
click at [303, 21] on font "Sourcing" at bounding box center [314, 27] width 61 height 18
